Goal: Find specific page/section: Find specific page/section

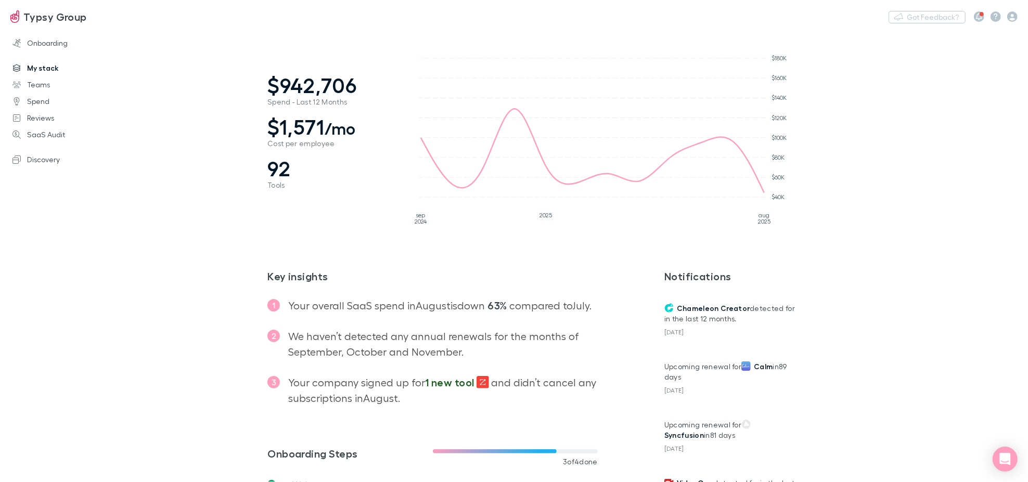
drag, startPoint x: 29, startPoint y: 65, endPoint x: 70, endPoint y: 71, distance: 41.6
click at [29, 65] on link "My stack" at bounding box center [71, 68] width 139 height 17
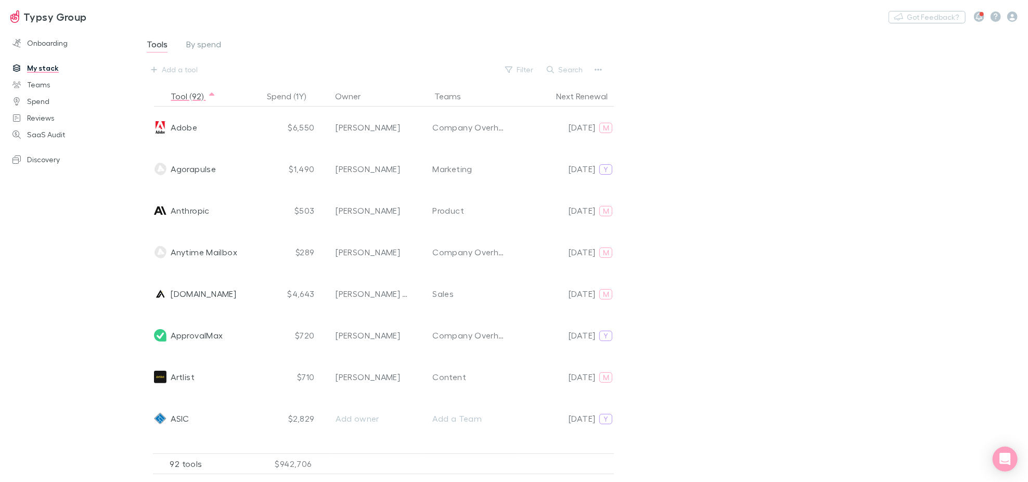
click at [570, 77] on div "Add a tool Filter Search" at bounding box center [376, 69] width 460 height 17
click at [569, 72] on button "Search" at bounding box center [565, 69] width 47 height 12
paste input "xViz Team"
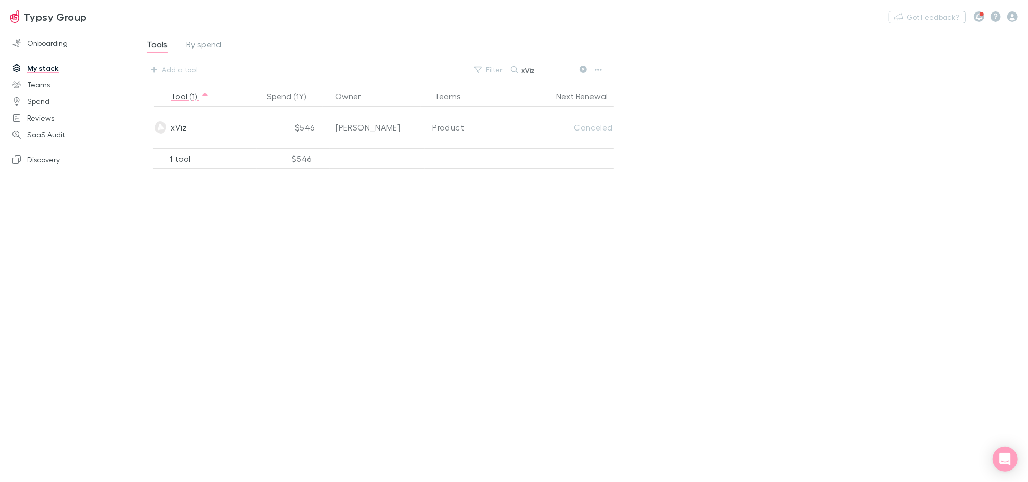
type input "xViz"
